Goal: Information Seeking & Learning: Find contact information

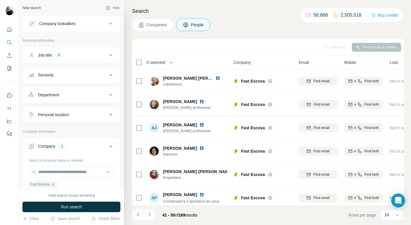
scroll to position [96, 228]
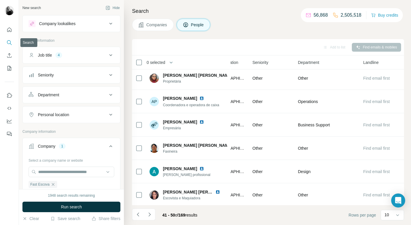
click at [10, 43] on icon "Search" at bounding box center [9, 42] width 4 height 4
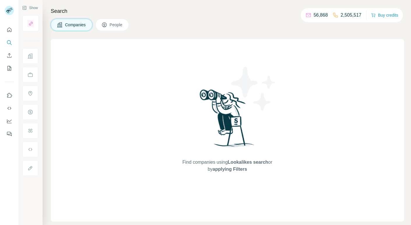
click at [72, 28] on button "Companies" at bounding box center [72, 25] width 42 height 12
click at [73, 25] on span "Companies" at bounding box center [75, 25] width 21 height 6
click at [9, 43] on icon "Search" at bounding box center [9, 43] width 6 height 6
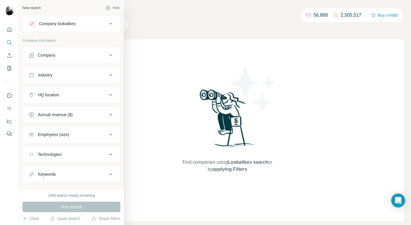
click at [111, 24] on icon at bounding box center [110, 23] width 7 height 7
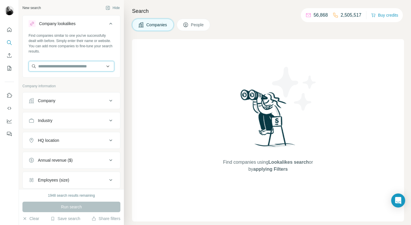
click at [76, 67] on input "text" at bounding box center [72, 66] width 86 height 11
paste input "**********"
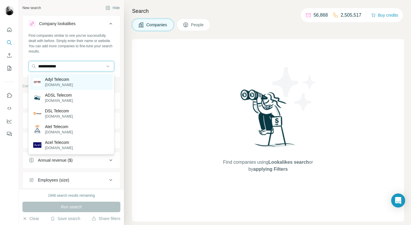
type input "**********"
click at [56, 82] on p "[DOMAIN_NAME]" at bounding box center [59, 84] width 28 height 5
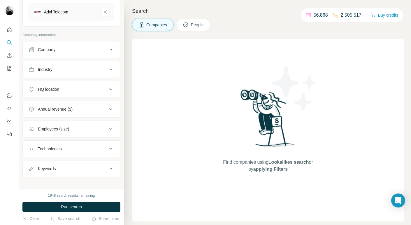
scroll to position [73, 0]
click at [111, 129] on icon at bounding box center [110, 130] width 3 height 2
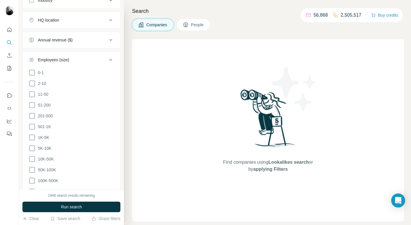
scroll to position [142, 0]
click at [33, 115] on icon at bounding box center [32, 116] width 7 height 7
click at [31, 126] on icon at bounding box center [32, 127] width 7 height 7
click at [31, 136] on icon at bounding box center [32, 138] width 7 height 7
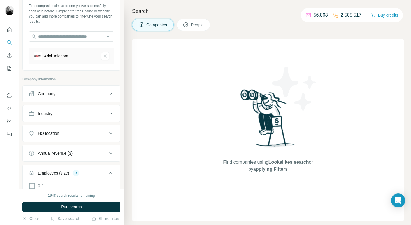
scroll to position [29, 0]
click at [82, 135] on div "HQ location" at bounding box center [68, 134] width 79 height 6
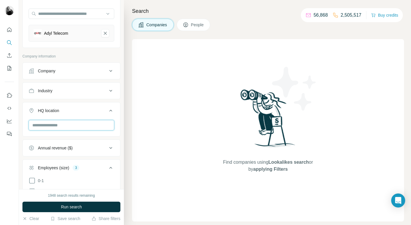
click at [72, 126] on input "text" at bounding box center [72, 125] width 86 height 11
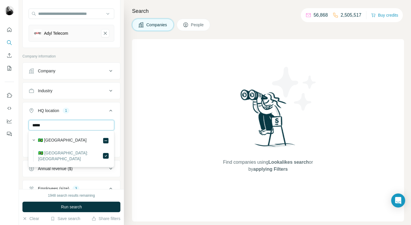
click at [46, 123] on input "*****" at bounding box center [72, 125] width 86 height 11
type input "*"
click at [43, 125] on input "****" at bounding box center [72, 125] width 86 height 11
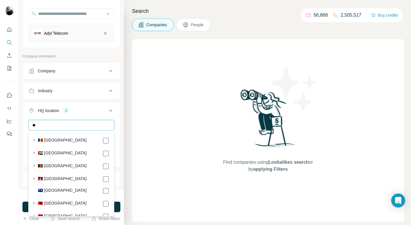
type input "*"
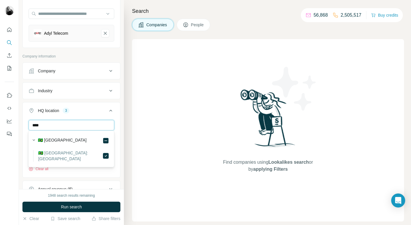
click at [43, 124] on input "****" at bounding box center [72, 125] width 86 height 11
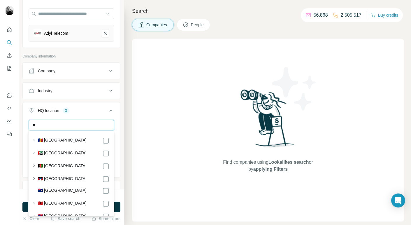
type input "*"
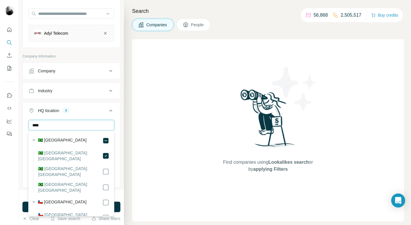
click at [46, 123] on input "****" at bounding box center [72, 125] width 86 height 11
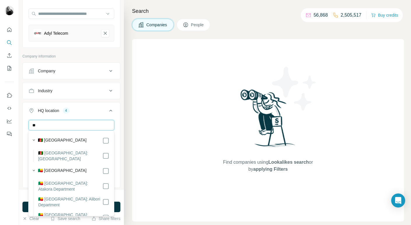
type input "*"
click at [50, 123] on input "******" at bounding box center [72, 125] width 86 height 11
type input "*"
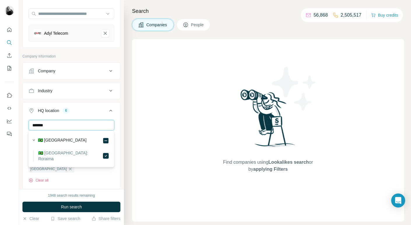
click at [49, 125] on input "*******" at bounding box center [72, 125] width 86 height 11
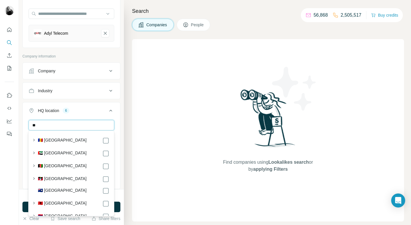
type input "*"
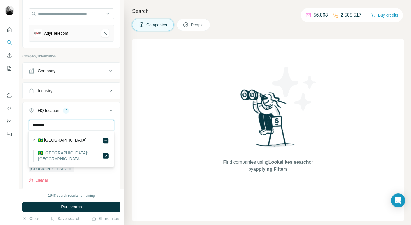
click at [52, 123] on input "********" at bounding box center [72, 125] width 86 height 11
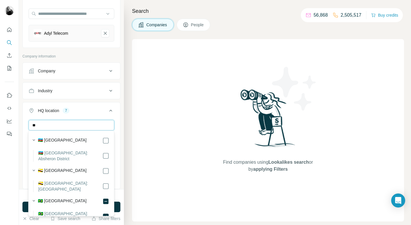
type input "*"
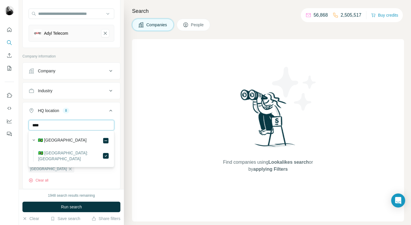
click at [43, 124] on input "****" at bounding box center [72, 125] width 86 height 11
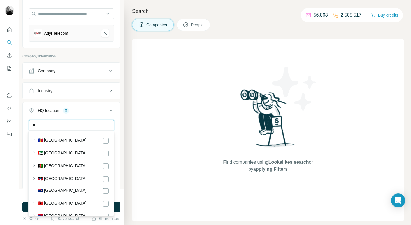
type input "*"
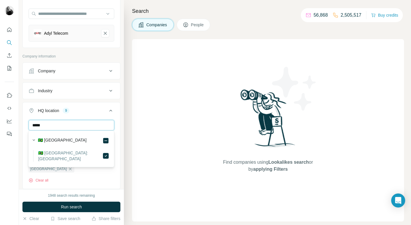
click at [45, 123] on input "*****" at bounding box center [72, 125] width 86 height 11
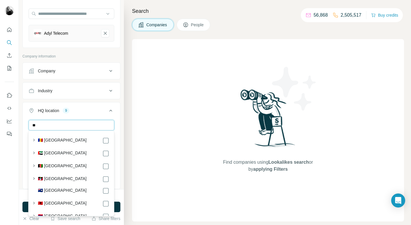
type input "*"
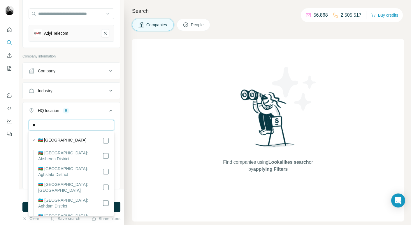
type input "*"
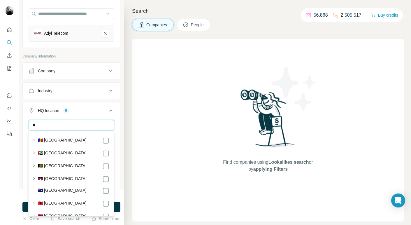
type input "*"
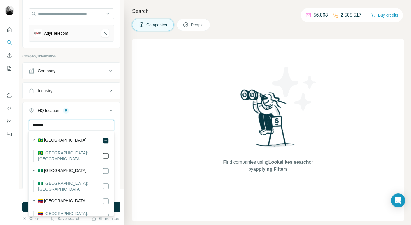
type input "*******"
click at [125, 168] on div "Search Companies People Find companies using Lookalikes search or by applying F…" at bounding box center [267, 112] width 287 height 225
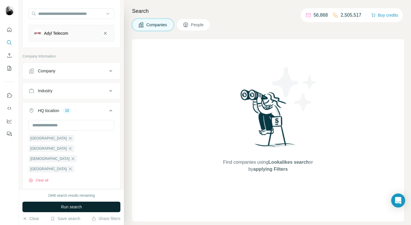
click at [79, 207] on span "Run search" at bounding box center [71, 207] width 21 height 6
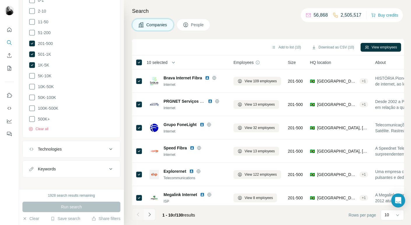
click at [151, 214] on icon "Navigate to next page" at bounding box center [150, 215] width 6 height 6
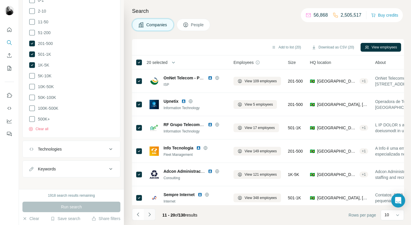
click at [151, 214] on icon "Navigate to next page" at bounding box center [150, 215] width 6 height 6
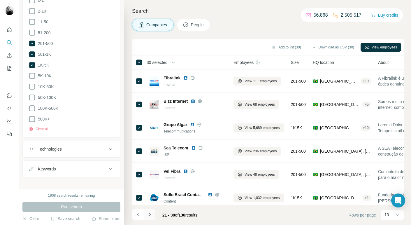
click at [150, 217] on icon "Navigate to next page" at bounding box center [150, 215] width 6 height 6
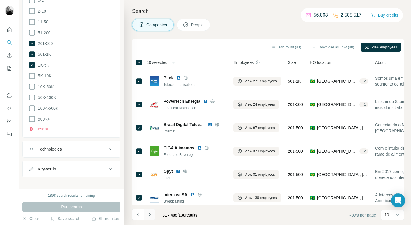
click at [149, 214] on icon "Navigate to next page" at bounding box center [150, 215] width 6 height 6
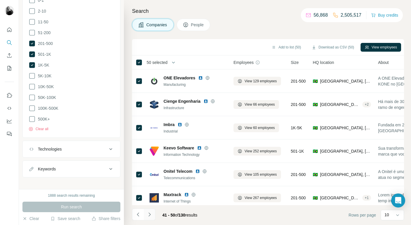
click at [150, 217] on icon "Navigate to next page" at bounding box center [150, 215] width 6 height 6
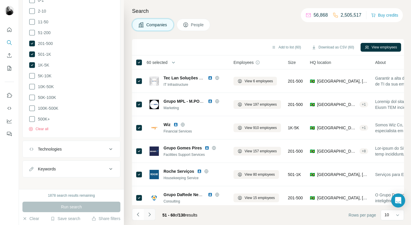
click at [149, 215] on icon "Navigate to next page" at bounding box center [150, 214] width 2 height 4
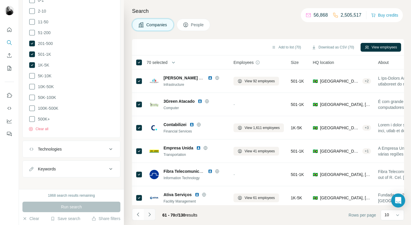
click at [150, 216] on icon "Navigate to next page" at bounding box center [150, 215] width 6 height 6
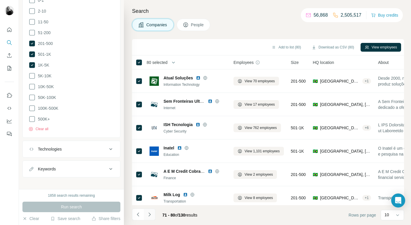
click at [150, 217] on icon "Navigate to next page" at bounding box center [150, 215] width 6 height 6
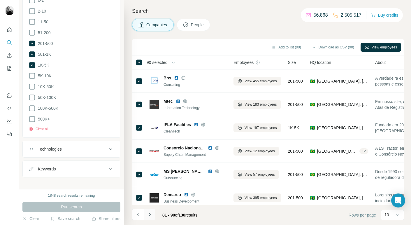
click at [150, 215] on icon "Navigate to next page" at bounding box center [150, 215] width 6 height 6
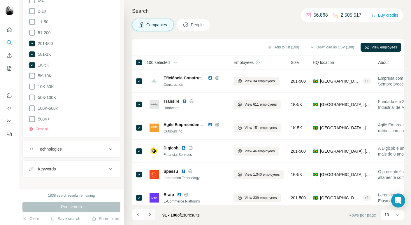
click at [151, 215] on icon "Navigate to next page" at bounding box center [150, 215] width 6 height 6
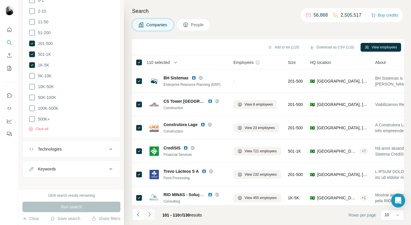
click at [151, 216] on icon "Navigate to next page" at bounding box center [150, 215] width 6 height 6
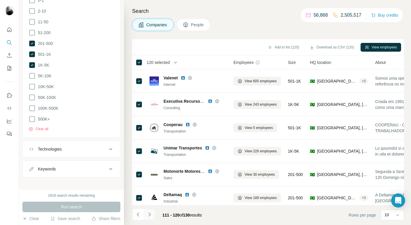
click at [151, 213] on icon "Navigate to next page" at bounding box center [150, 215] width 6 height 6
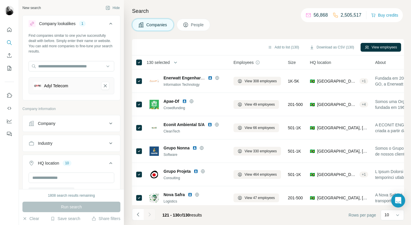
click at [199, 24] on span "People" at bounding box center [197, 25] width 13 height 6
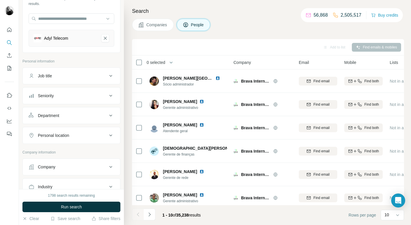
scroll to position [48, 0]
click at [110, 93] on icon at bounding box center [110, 95] width 7 height 7
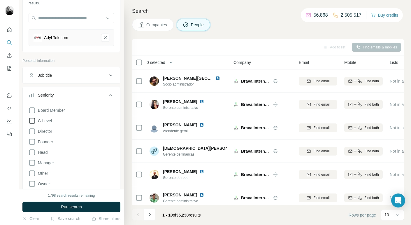
click at [32, 121] on icon at bounding box center [32, 120] width 7 height 7
click at [32, 130] on icon at bounding box center [32, 131] width 7 height 7
click at [32, 142] on icon at bounding box center [32, 141] width 7 height 7
click at [32, 163] on icon at bounding box center [32, 162] width 7 height 7
click at [111, 75] on icon at bounding box center [110, 75] width 7 height 7
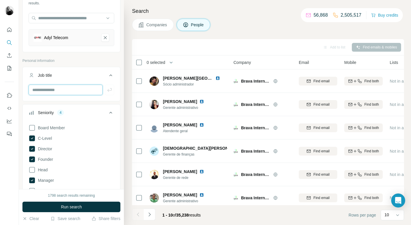
click at [49, 89] on input "text" at bounding box center [66, 90] width 74 height 11
type input "**"
click at [109, 90] on icon "button" at bounding box center [109, 90] width 4 height 4
click at [37, 90] on input "text" at bounding box center [66, 90] width 74 height 11
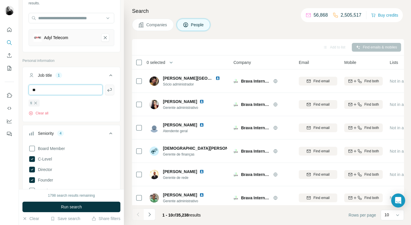
type input "**"
click at [111, 90] on icon "button" at bounding box center [110, 90] width 6 height 6
click at [35, 89] on input "text" at bounding box center [66, 90] width 74 height 11
type input "***"
click at [112, 88] on icon "button" at bounding box center [110, 90] width 6 height 6
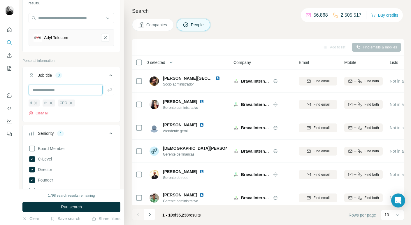
click at [42, 89] on input "text" at bounding box center [66, 90] width 74 height 11
type input "***"
click at [110, 90] on icon "button" at bounding box center [110, 90] width 6 height 6
click at [41, 90] on input "text" at bounding box center [66, 90] width 74 height 11
type input "***"
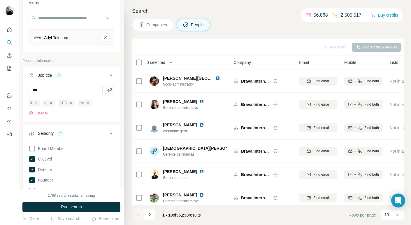
click at [110, 90] on icon "button" at bounding box center [110, 90] width 6 height 6
click at [38, 87] on input "text" at bounding box center [66, 90] width 74 height 11
type input "**********"
click at [110, 90] on icon "button" at bounding box center [110, 90] width 6 height 6
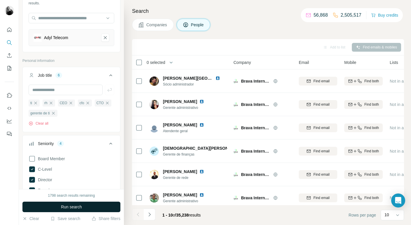
click at [71, 210] on span "Run search" at bounding box center [71, 207] width 21 height 6
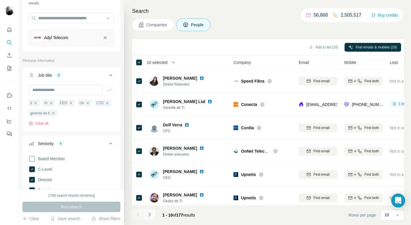
click at [150, 215] on icon "Navigate to next page" at bounding box center [150, 214] width 2 height 4
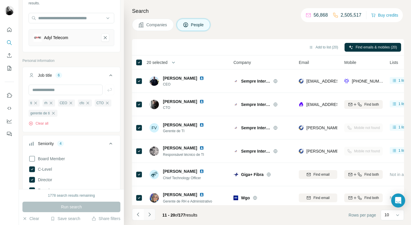
click at [149, 217] on icon "Navigate to next page" at bounding box center [150, 215] width 6 height 6
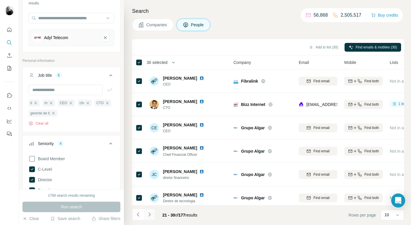
click at [151, 214] on icon "Navigate to next page" at bounding box center [150, 215] width 6 height 6
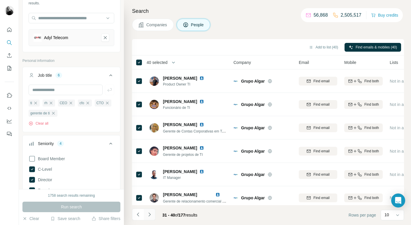
click at [150, 216] on icon "Navigate to next page" at bounding box center [150, 215] width 6 height 6
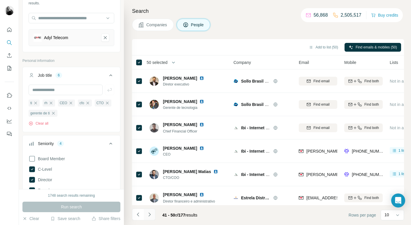
click at [149, 215] on icon "Navigate to next page" at bounding box center [150, 215] width 6 height 6
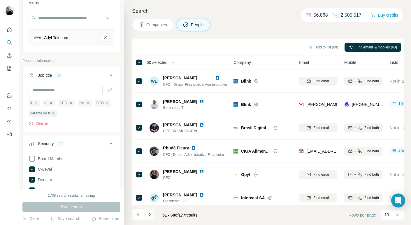
click at [151, 214] on icon "Navigate to next page" at bounding box center [150, 215] width 6 height 6
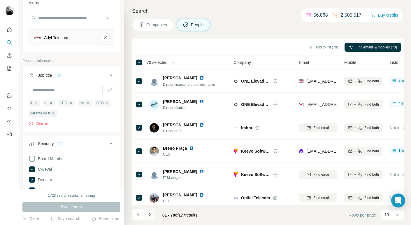
click at [151, 214] on icon "Navigate to next page" at bounding box center [150, 215] width 6 height 6
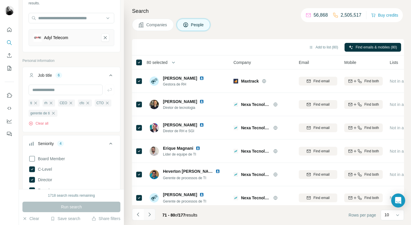
click at [150, 217] on icon "Navigate to next page" at bounding box center [150, 215] width 6 height 6
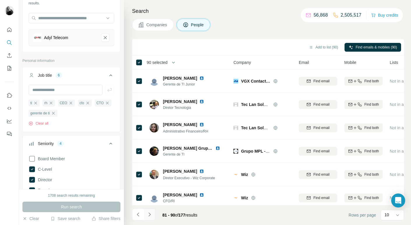
click at [150, 216] on icon "Navigate to next page" at bounding box center [150, 215] width 6 height 6
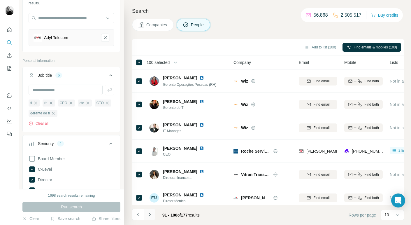
click at [150, 215] on icon "Navigate to next page" at bounding box center [150, 215] width 6 height 6
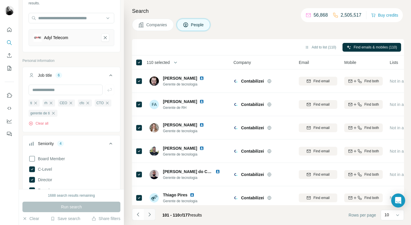
click at [150, 217] on icon "Navigate to next page" at bounding box center [150, 215] width 6 height 6
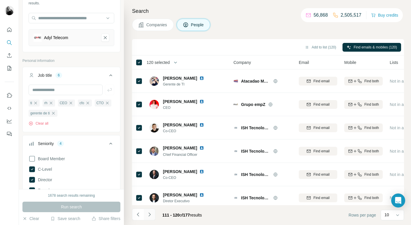
click at [151, 216] on icon "Navigate to next page" at bounding box center [150, 215] width 6 height 6
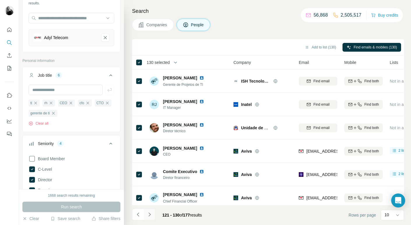
click at [149, 217] on icon "Navigate to next page" at bounding box center [150, 215] width 6 height 6
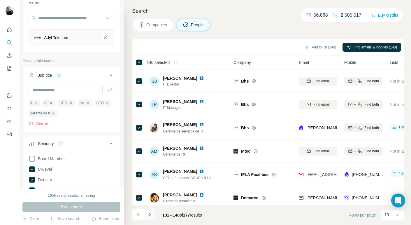
click at [151, 216] on icon "Navigate to next page" at bounding box center [150, 215] width 6 height 6
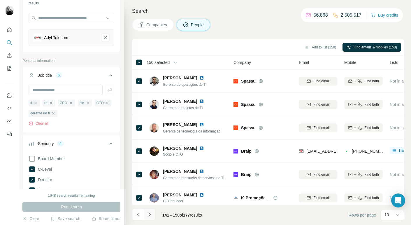
click at [151, 212] on icon "Navigate to next page" at bounding box center [150, 215] width 6 height 6
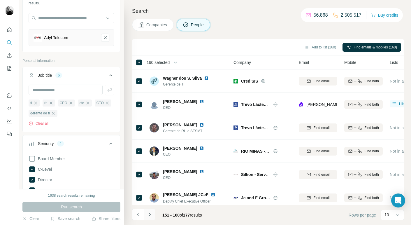
click at [150, 214] on icon "Navigate to next page" at bounding box center [150, 215] width 6 height 6
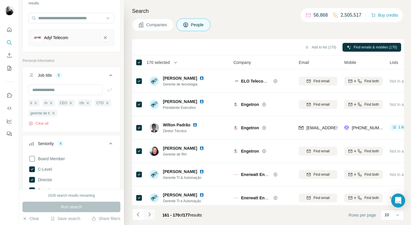
click at [149, 218] on button "Navigate to next page" at bounding box center [150, 215] width 12 height 12
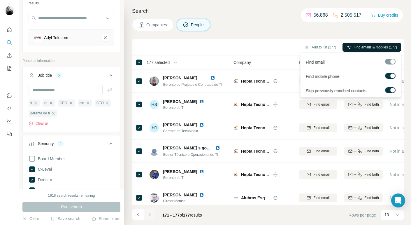
click at [371, 47] on span "Find emails & mobiles (177)" at bounding box center [375, 47] width 43 height 5
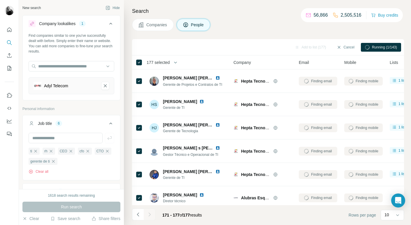
scroll to position [48, 0]
